Goal: Obtain resource: Download file/media

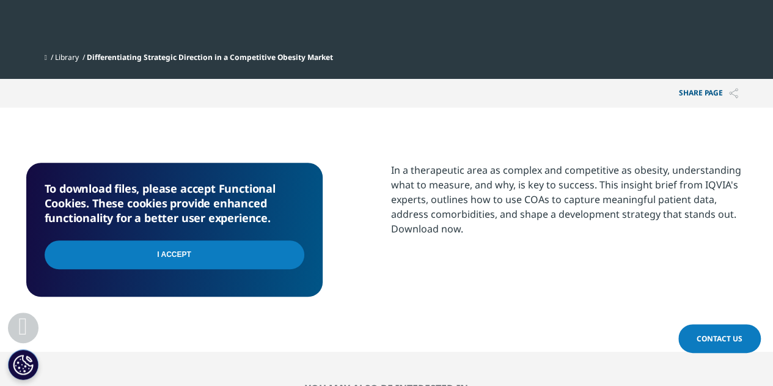
scroll to position [466, 0]
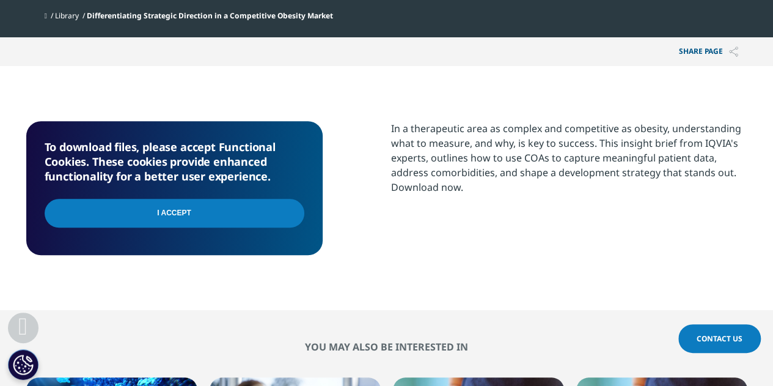
click at [169, 215] on input "I Accept" at bounding box center [175, 213] width 260 height 29
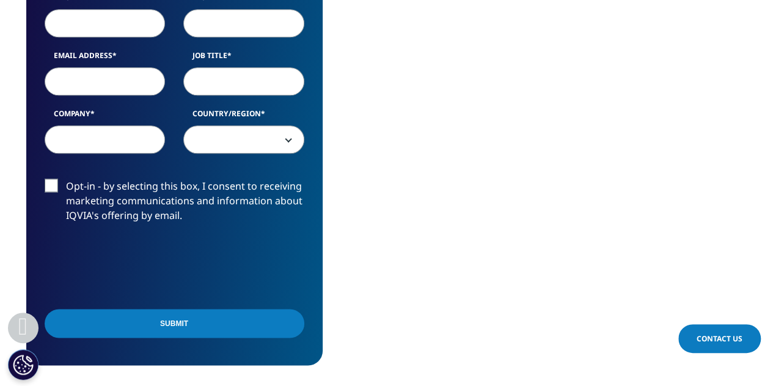
scroll to position [546, 0]
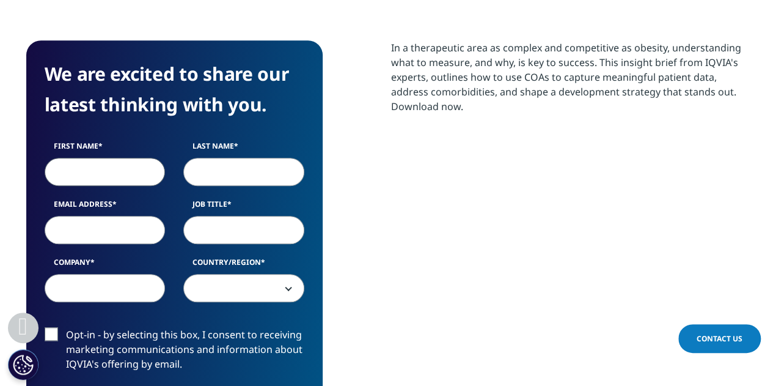
click at [111, 164] on input "First Name" at bounding box center [105, 172] width 121 height 28
type input "[PERSON_NAME]"
type input "a"
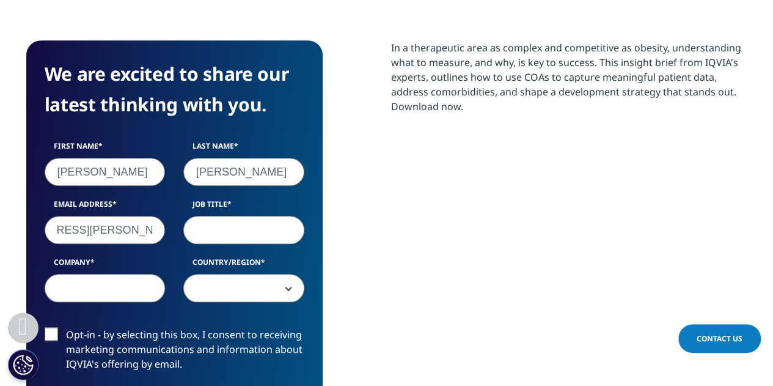
type input "[EMAIL_ADDRESS][PERSON_NAME][PERSON_NAME][DOMAIN_NAME]"
type input "TA Lead"
click at [87, 284] on input "Roch" at bounding box center [105, 288] width 121 height 28
type input "Roche"
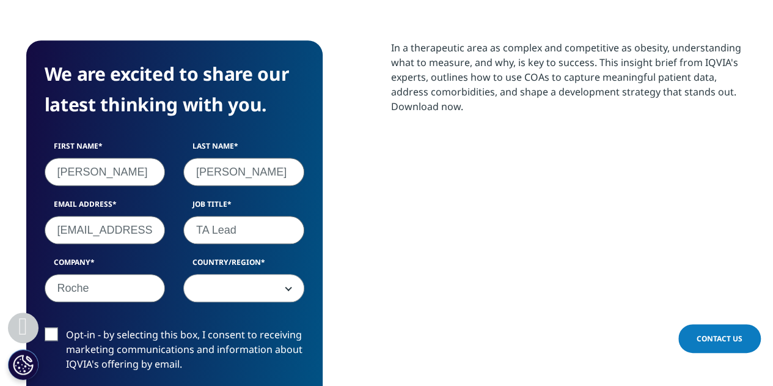
click at [207, 285] on span at bounding box center [244, 288] width 120 height 28
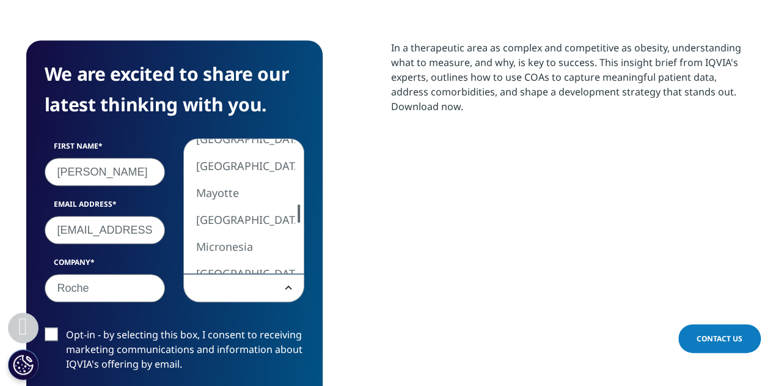
click at [296, 213] on div at bounding box center [299, 213] width 10 height 18
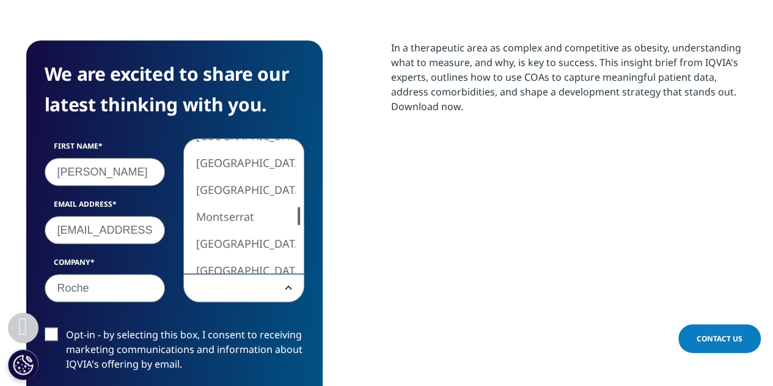
click at [299, 213] on div at bounding box center [299, 216] width 10 height 18
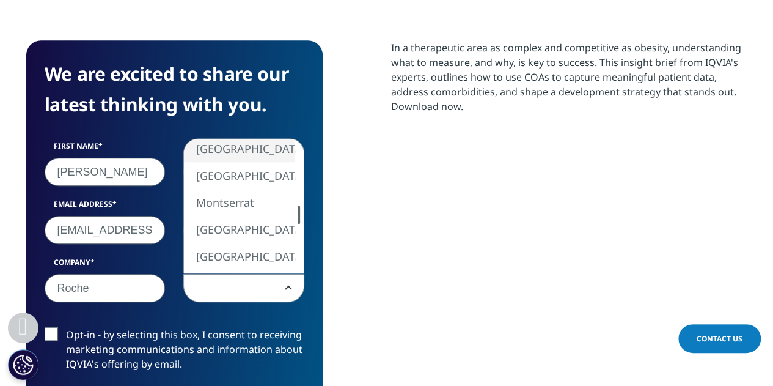
click at [296, 211] on div at bounding box center [299, 214] width 10 height 18
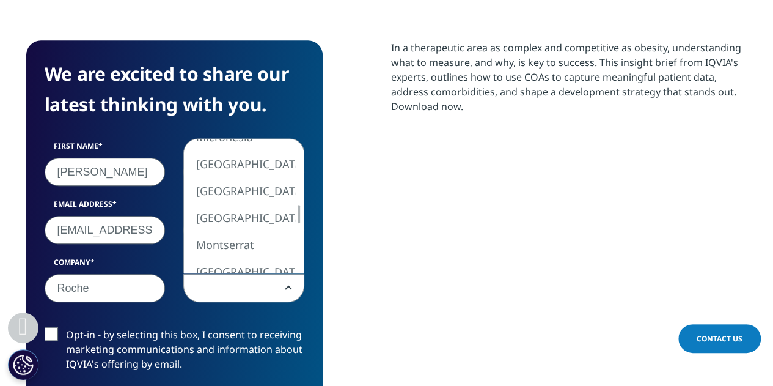
select select "[GEOGRAPHIC_DATA]"
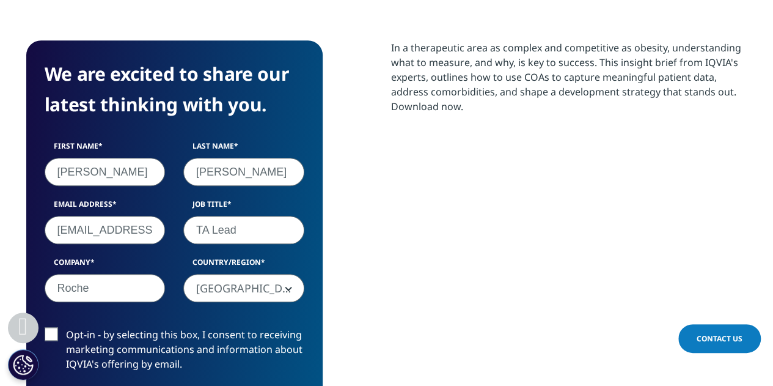
click at [53, 336] on label "Opt-in - by selecting this box, I consent to receiving marketing communications…" at bounding box center [175, 352] width 260 height 51
click at [66, 327] on input "Opt-in - by selecting this box, I consent to receiving marketing communications…" at bounding box center [66, 327] width 0 height 0
click at [299, 254] on div "First Name [PERSON_NAME] Last Name [PERSON_NAME] Email Address [EMAIL_ADDRESS][…" at bounding box center [174, 228] width 278 height 174
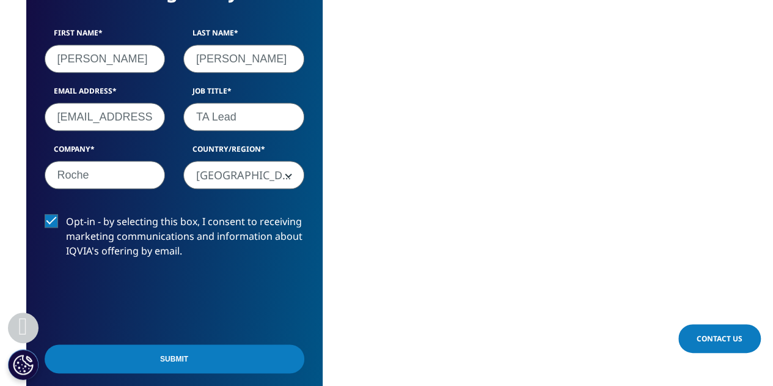
scroll to position [669, 0]
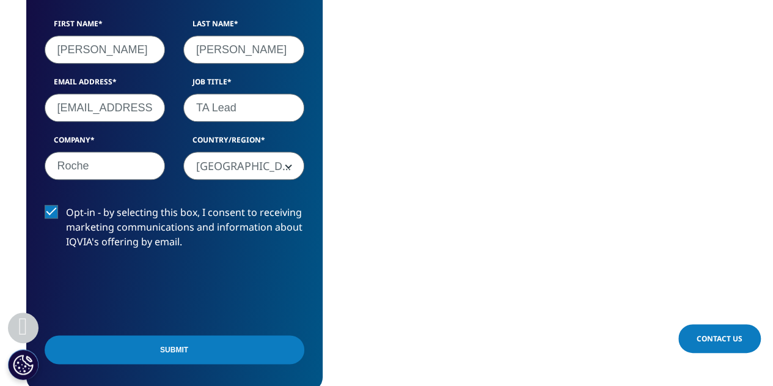
click at [153, 343] on input "Submit" at bounding box center [175, 349] width 260 height 29
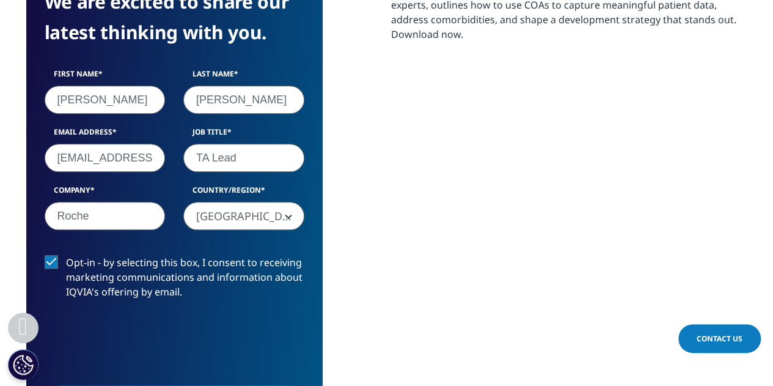
scroll to position [605, 0]
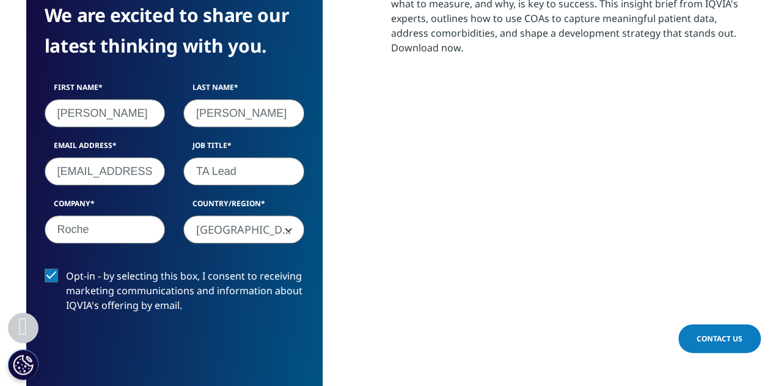
click at [689, 205] on div "In a therapeutic area as complex and competitive as obesity, understanding what…" at bounding box center [569, 218] width 356 height 473
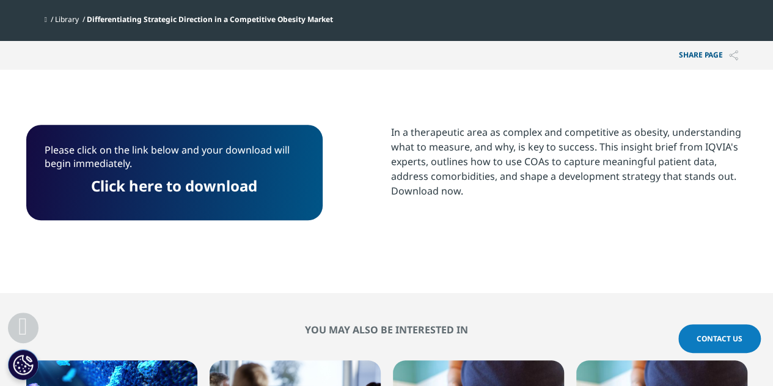
scroll to position [464, 0]
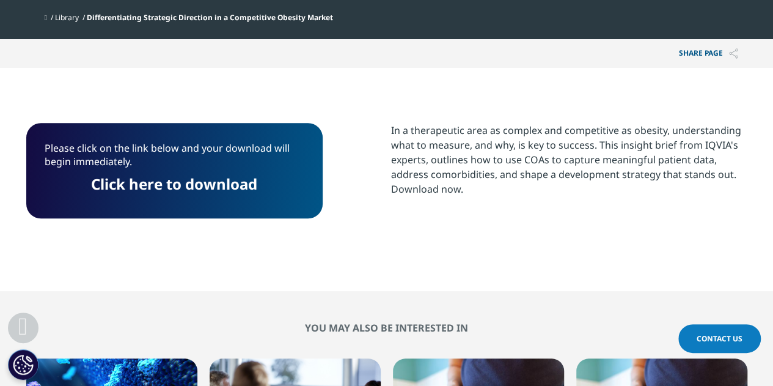
click at [164, 189] on link "Click here to download" at bounding box center [174, 184] width 166 height 20
